Goal: Find specific page/section: Find specific page/section

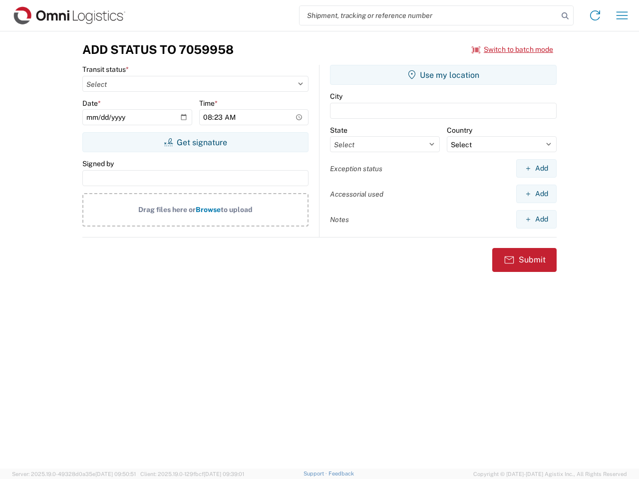
click at [429, 15] on input "search" at bounding box center [428, 15] width 259 height 19
click at [565, 16] on icon at bounding box center [565, 16] width 14 height 14
click at [595, 15] on icon at bounding box center [595, 15] width 16 height 16
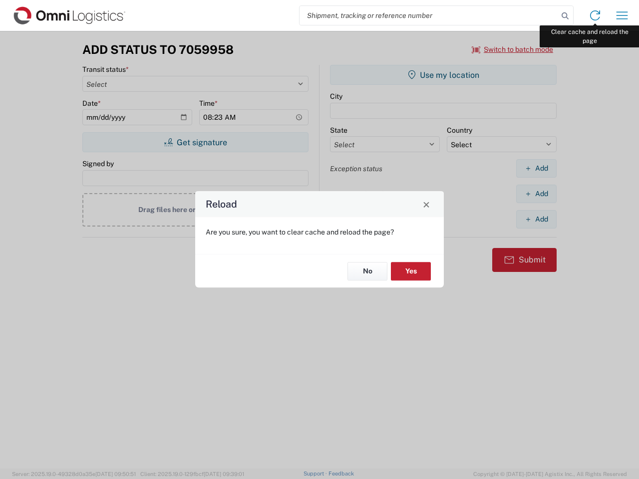
click at [622, 15] on div "Reload Are you sure, you want to clear cache and reload the page? No Yes" at bounding box center [319, 239] width 639 height 479
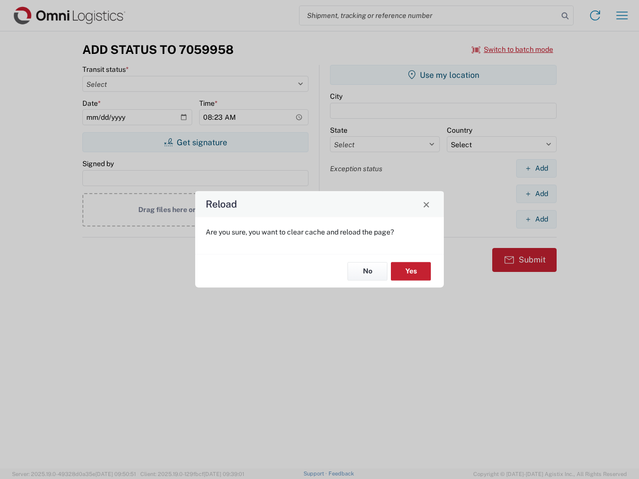
click at [513, 49] on div "Reload Are you sure, you want to clear cache and reload the page? No Yes" at bounding box center [319, 239] width 639 height 479
click at [195, 142] on div "Reload Are you sure, you want to clear cache and reload the page? No Yes" at bounding box center [319, 239] width 639 height 479
click at [443, 75] on div "Reload Are you sure, you want to clear cache and reload the page? No Yes" at bounding box center [319, 239] width 639 height 479
click at [536, 168] on div "Reload Are you sure, you want to clear cache and reload the page? No Yes" at bounding box center [319, 239] width 639 height 479
click at [536, 194] on div "Reload Are you sure, you want to clear cache and reload the page? No Yes" at bounding box center [319, 239] width 639 height 479
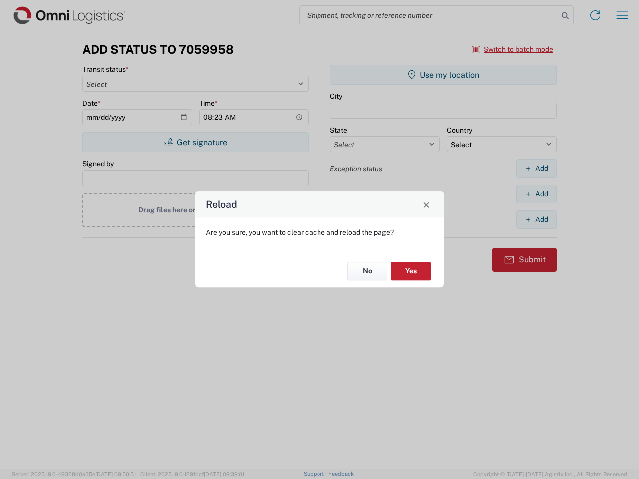
click at [536, 219] on div "Reload Are you sure, you want to clear cache and reload the page? No Yes" at bounding box center [319, 239] width 639 height 479
